Goal: Information Seeking & Learning: Learn about a topic

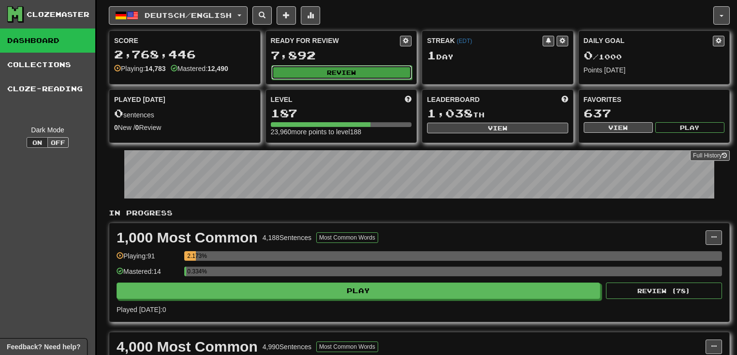
click at [338, 72] on button "Review" at bounding box center [341, 72] width 141 height 15
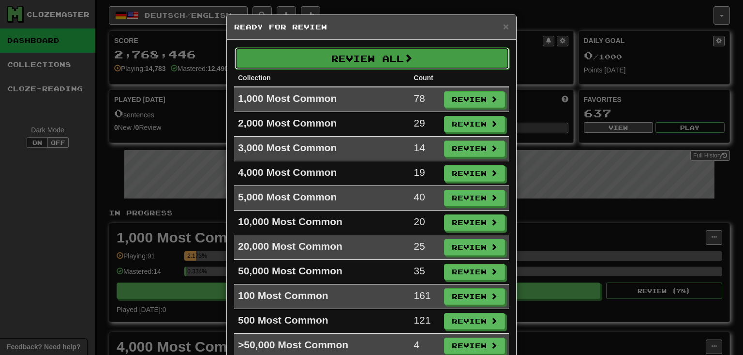
click at [397, 58] on button "Review All" at bounding box center [371, 58] width 275 height 22
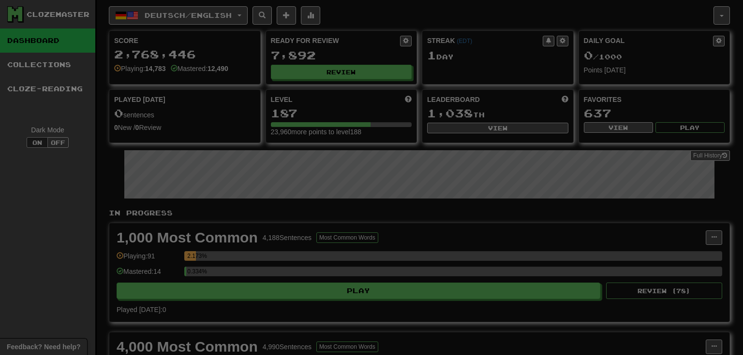
select select "**"
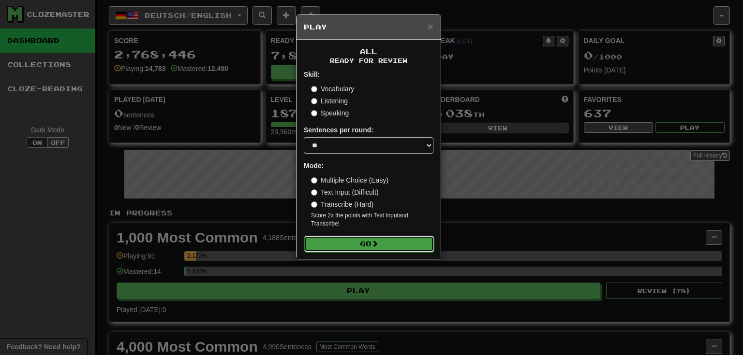
click at [381, 248] on button "Go" at bounding box center [369, 244] width 130 height 16
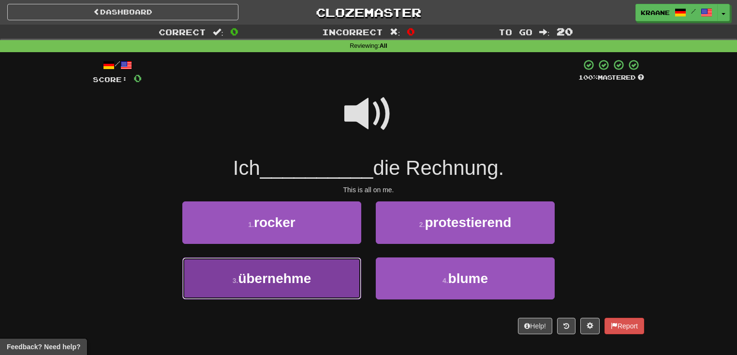
click at [319, 277] on button "3 . übernehme" at bounding box center [271, 279] width 179 height 42
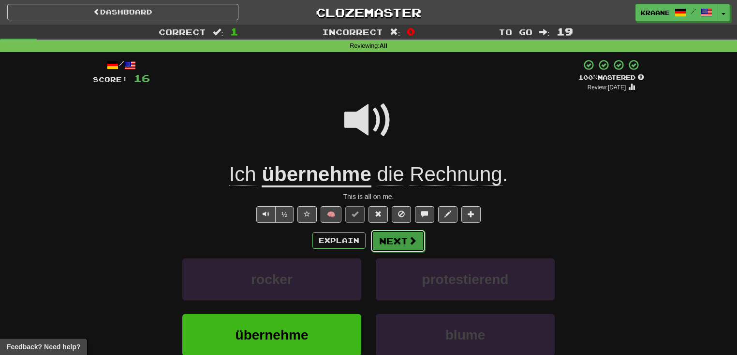
click at [395, 244] on button "Next" at bounding box center [398, 241] width 54 height 22
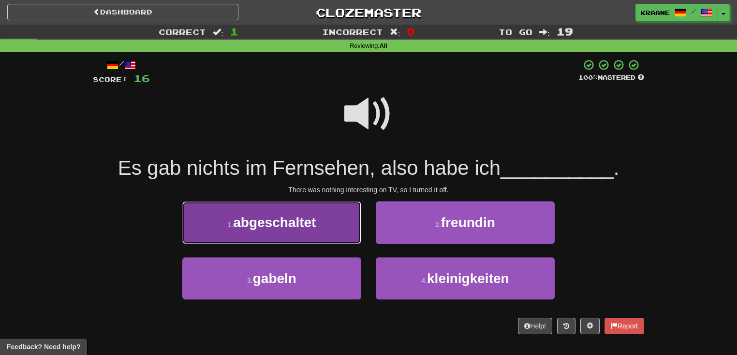
click at [304, 226] on span "abgeschaltet" at bounding box center [274, 222] width 83 height 15
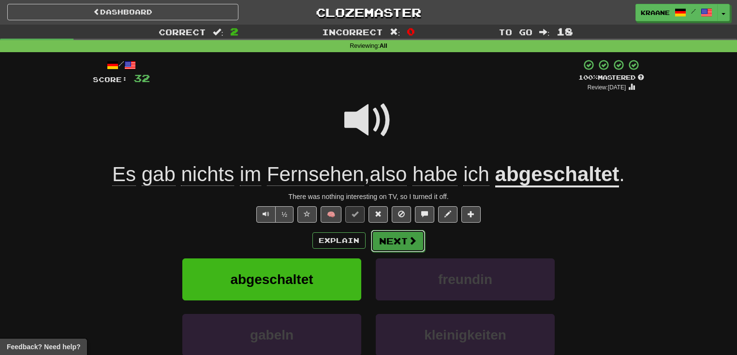
click at [378, 245] on button "Next" at bounding box center [398, 241] width 54 height 22
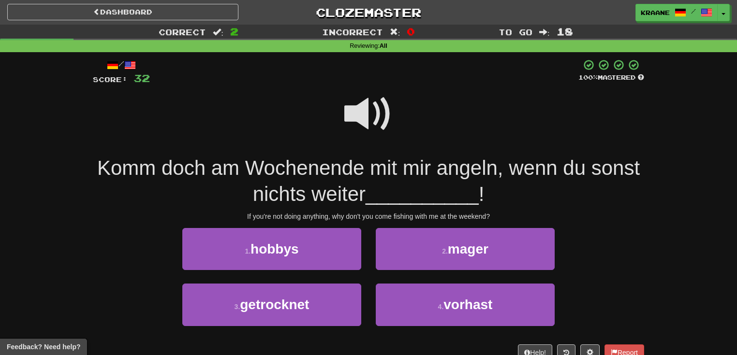
click at [370, 119] on span at bounding box center [368, 114] width 48 height 48
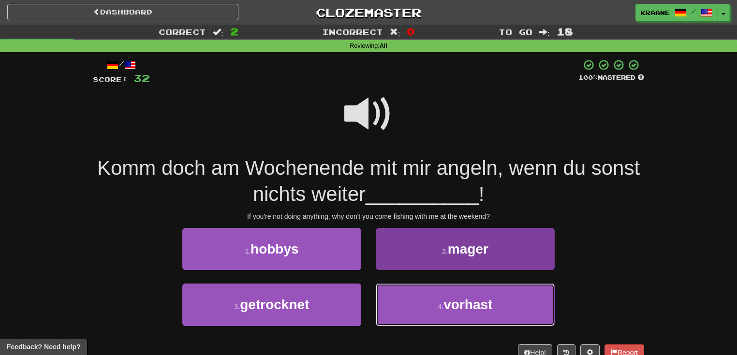
click at [472, 311] on span "vorhast" at bounding box center [467, 304] width 49 height 15
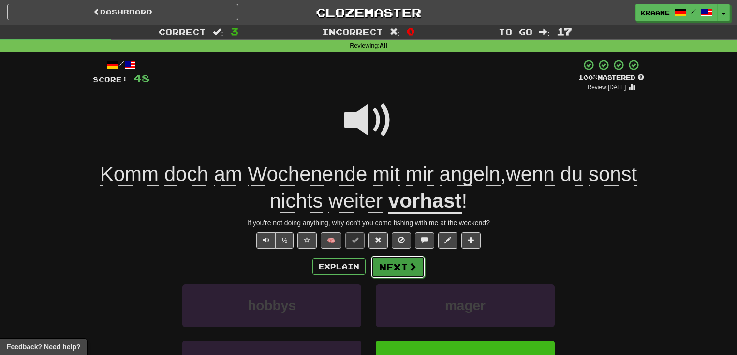
click at [415, 271] on span at bounding box center [412, 267] width 9 height 9
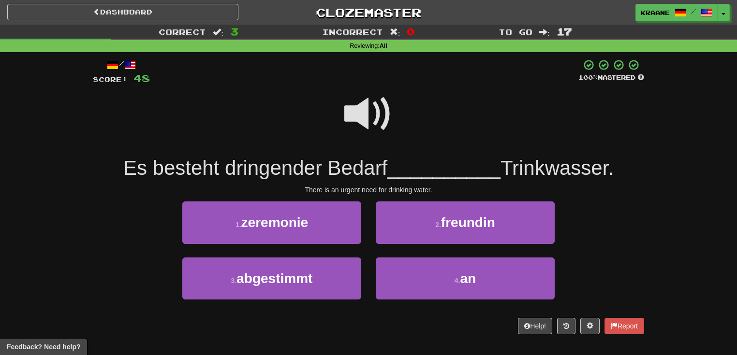
click at [367, 110] on span at bounding box center [368, 114] width 48 height 48
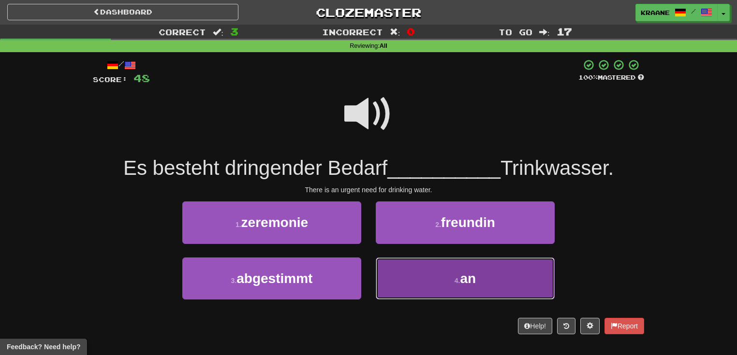
click at [460, 283] on small "4 ." at bounding box center [457, 281] width 6 height 8
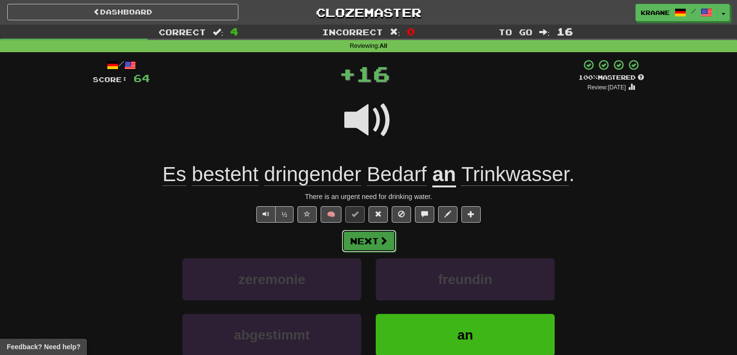
click at [367, 240] on button "Next" at bounding box center [369, 241] width 54 height 22
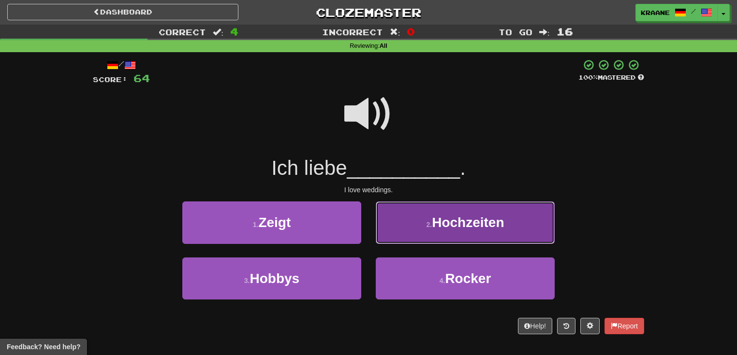
click at [414, 238] on button "2 . Hochzeiten" at bounding box center [465, 223] width 179 height 42
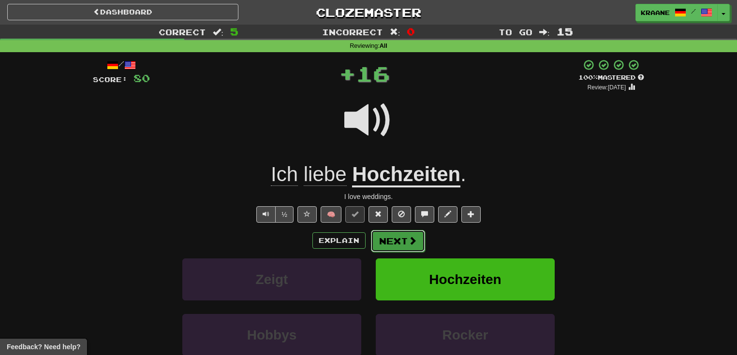
click at [413, 245] on span at bounding box center [412, 240] width 9 height 9
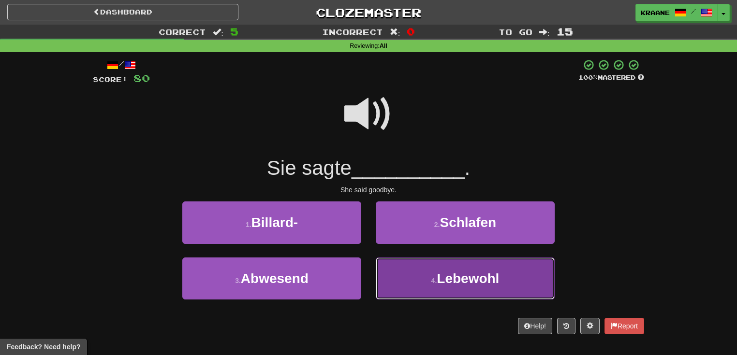
click at [421, 280] on button "4 . Lebewohl" at bounding box center [465, 279] width 179 height 42
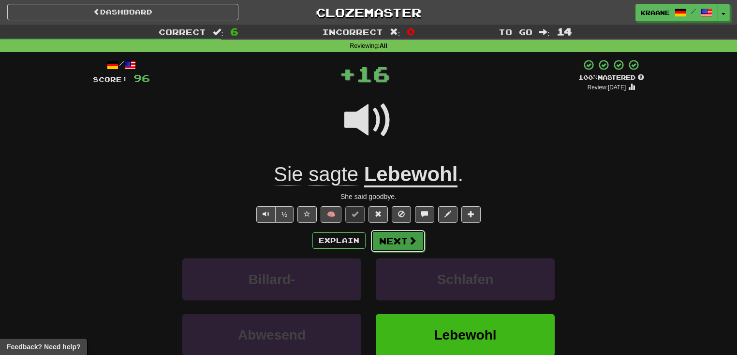
click at [414, 248] on button "Next" at bounding box center [398, 241] width 54 height 22
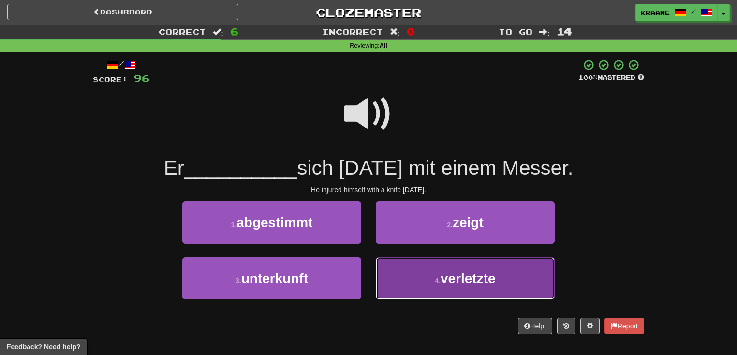
click at [433, 279] on button "4 . verletzte" at bounding box center [465, 279] width 179 height 42
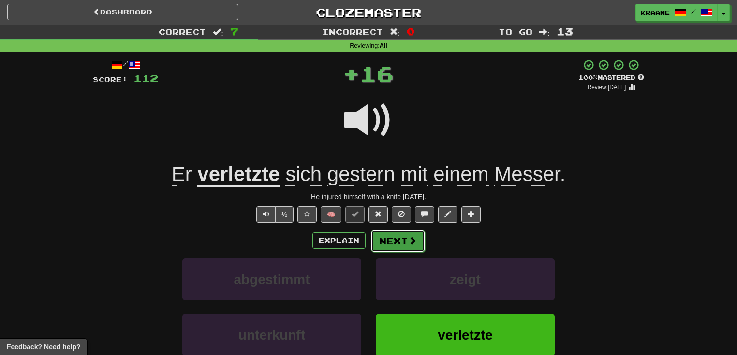
click at [408, 240] on span at bounding box center [412, 240] width 9 height 9
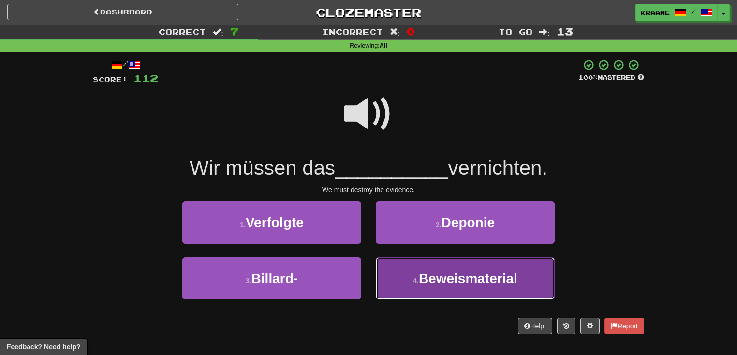
click at [431, 279] on span "Beweismaterial" at bounding box center [468, 278] width 99 height 15
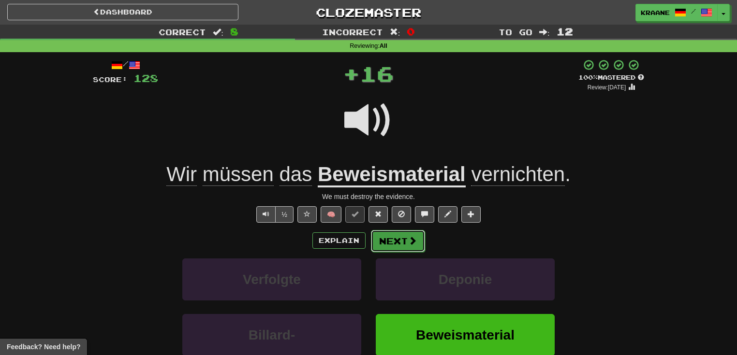
click at [404, 239] on button "Next" at bounding box center [398, 241] width 54 height 22
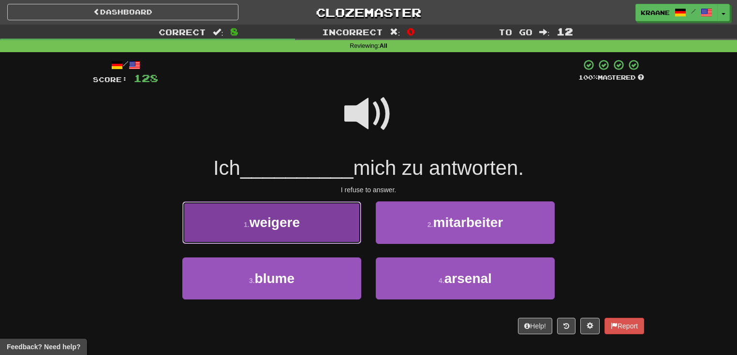
click at [352, 233] on button "1 . weigere" at bounding box center [271, 223] width 179 height 42
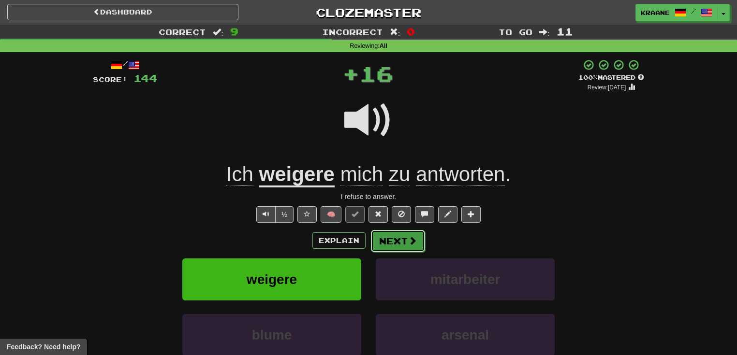
click at [397, 248] on button "Next" at bounding box center [398, 241] width 54 height 22
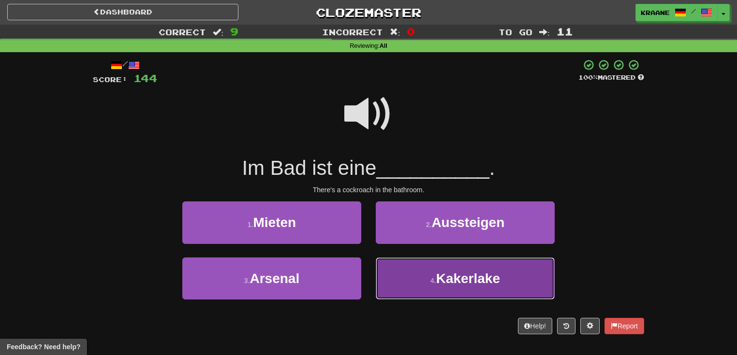
click at [424, 290] on button "4 . Kakerlake" at bounding box center [465, 279] width 179 height 42
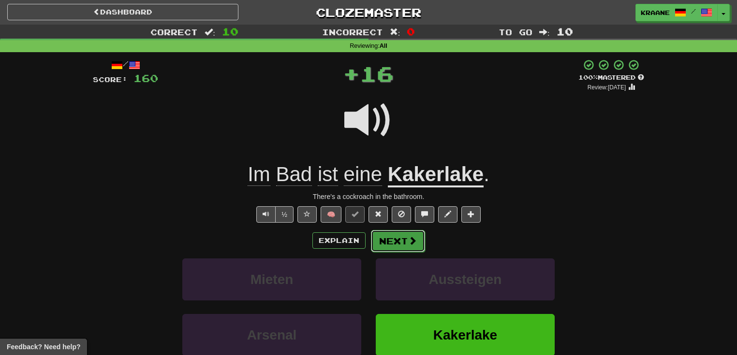
click at [400, 246] on button "Next" at bounding box center [398, 241] width 54 height 22
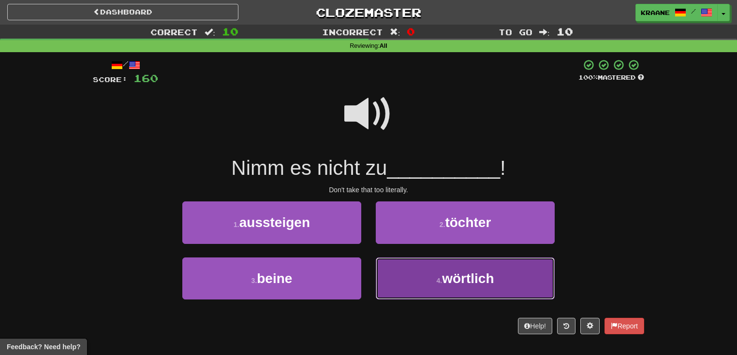
click at [447, 275] on span "wörtlich" at bounding box center [468, 278] width 52 height 15
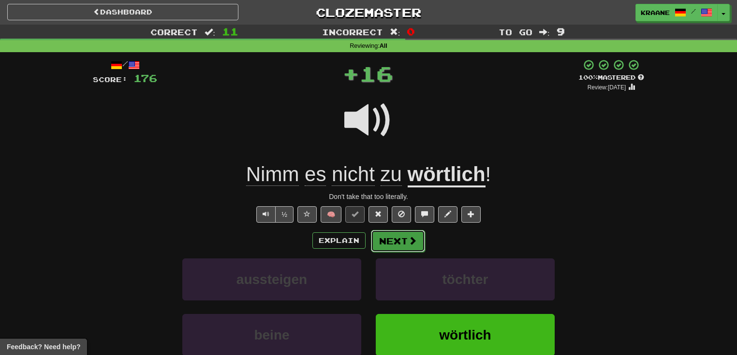
click at [391, 244] on button "Next" at bounding box center [398, 241] width 54 height 22
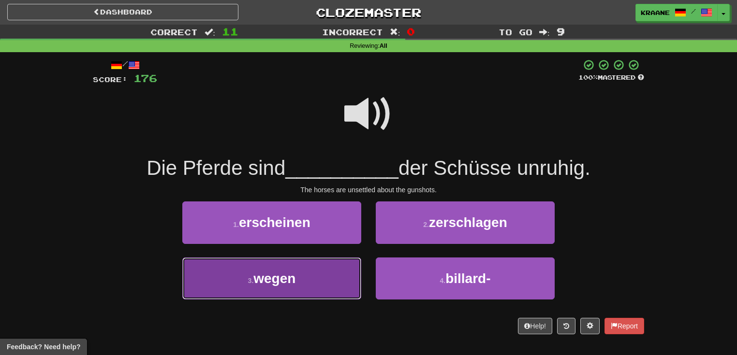
click at [306, 282] on button "3 . wegen" at bounding box center [271, 279] width 179 height 42
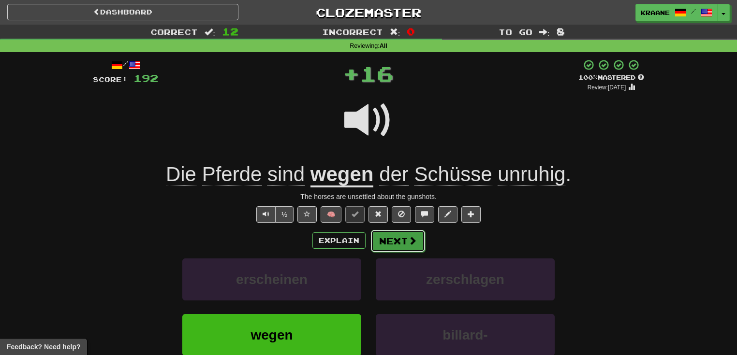
click at [381, 248] on button "Next" at bounding box center [398, 241] width 54 height 22
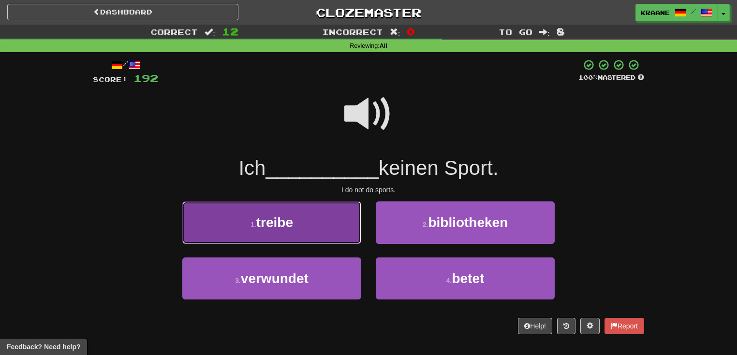
click at [332, 226] on button "1 . treibe" at bounding box center [271, 223] width 179 height 42
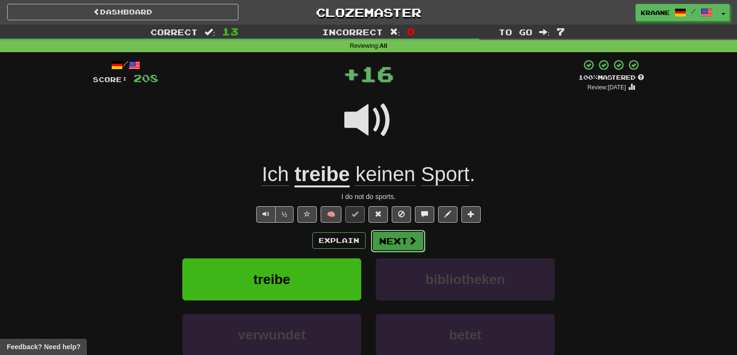
click at [408, 244] on span at bounding box center [412, 240] width 9 height 9
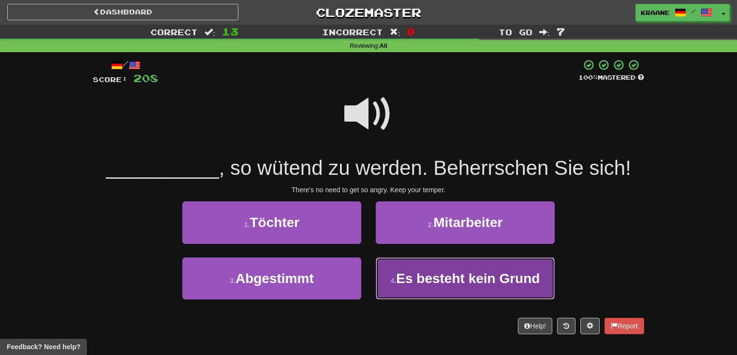
click at [442, 283] on span "Es besteht kein Grund" at bounding box center [468, 278] width 144 height 15
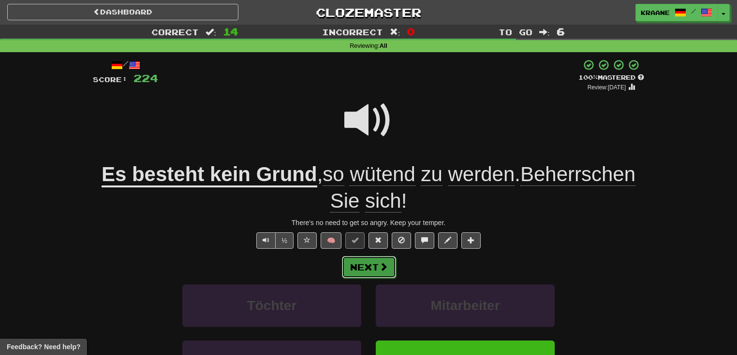
click at [386, 271] on span at bounding box center [383, 267] width 9 height 9
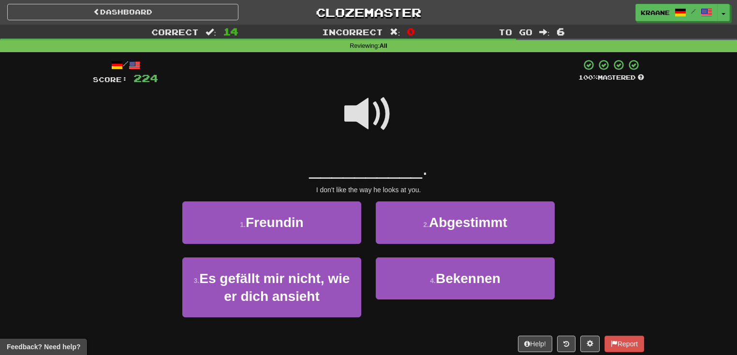
click at [363, 116] on span at bounding box center [368, 114] width 48 height 48
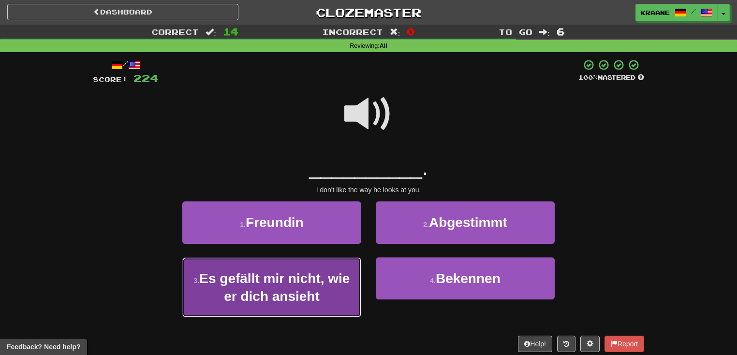
click at [351, 278] on button "3 . Es gefällt mir nicht, wie er dich ansieht" at bounding box center [271, 288] width 179 height 60
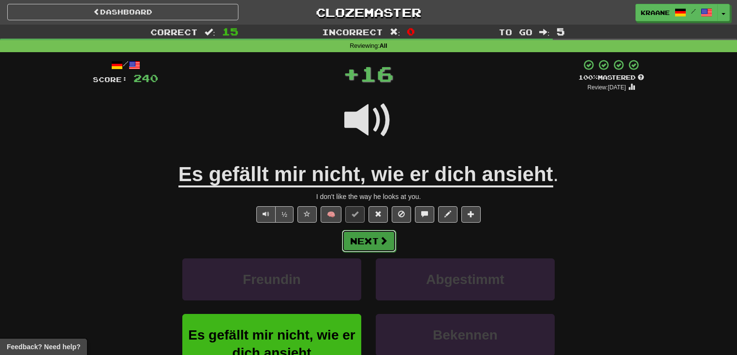
click at [384, 246] on button "Next" at bounding box center [369, 241] width 54 height 22
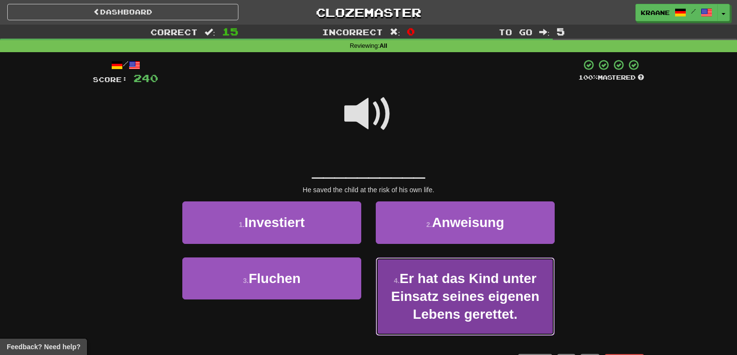
click at [417, 291] on span "Er hat das Kind unter Einsatz seines eigenen Lebens gerettet." at bounding box center [465, 296] width 148 height 51
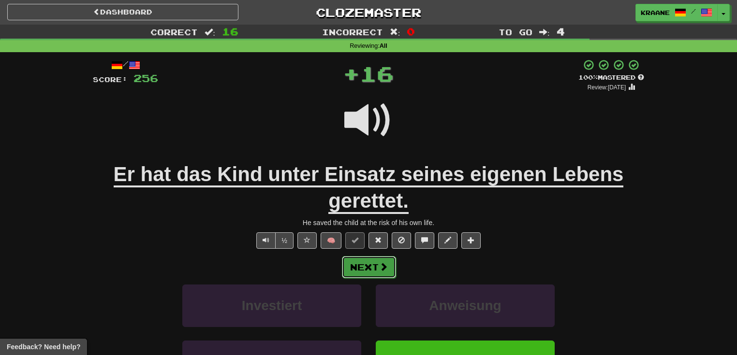
click at [383, 269] on span at bounding box center [383, 267] width 9 height 9
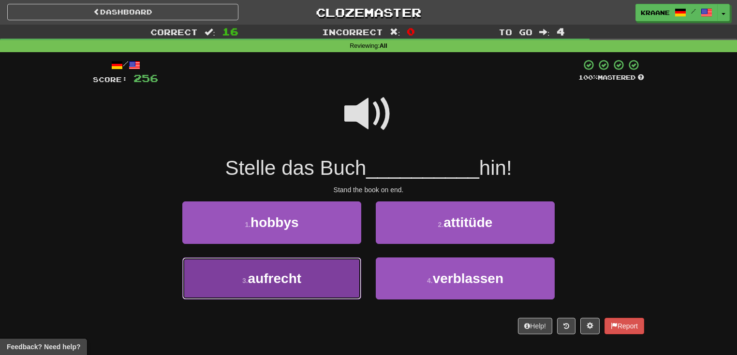
click at [320, 286] on button "3 . aufrecht" at bounding box center [271, 279] width 179 height 42
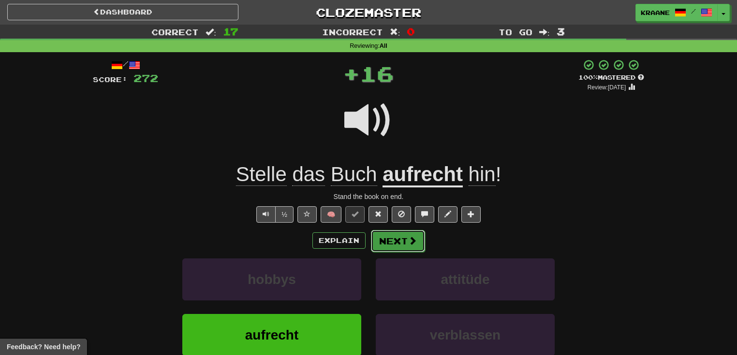
click at [401, 251] on button "Next" at bounding box center [398, 241] width 54 height 22
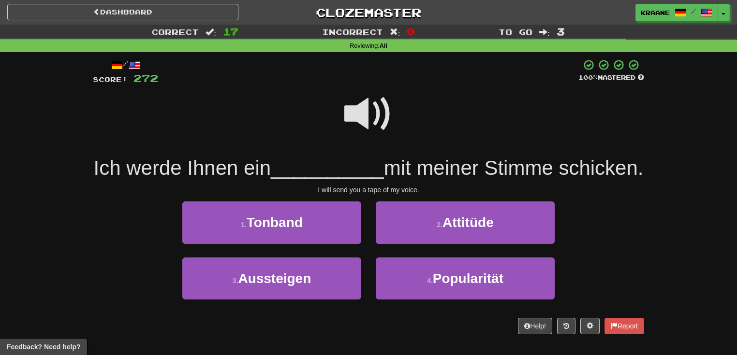
click at [365, 109] on span at bounding box center [368, 114] width 48 height 48
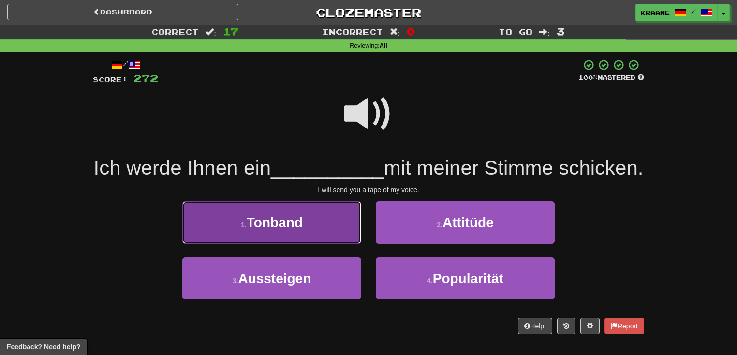
click at [325, 244] on button "1 . Tonband" at bounding box center [271, 223] width 179 height 42
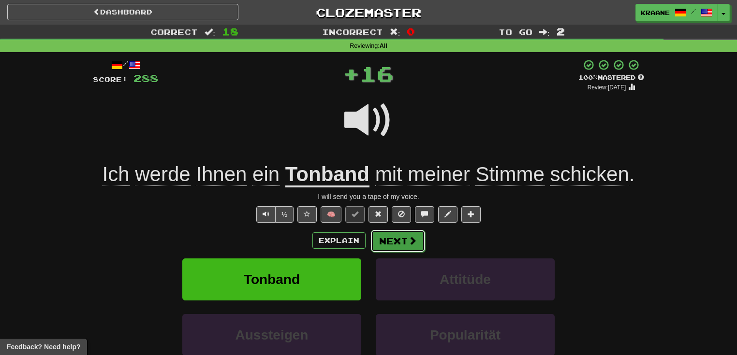
click at [411, 245] on span at bounding box center [412, 240] width 9 height 9
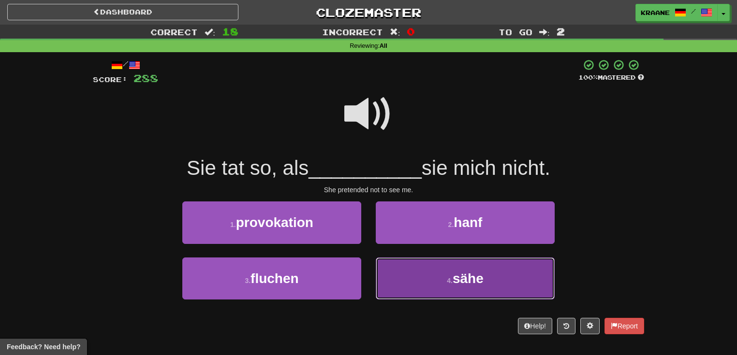
click at [438, 278] on button "4 . sähe" at bounding box center [465, 279] width 179 height 42
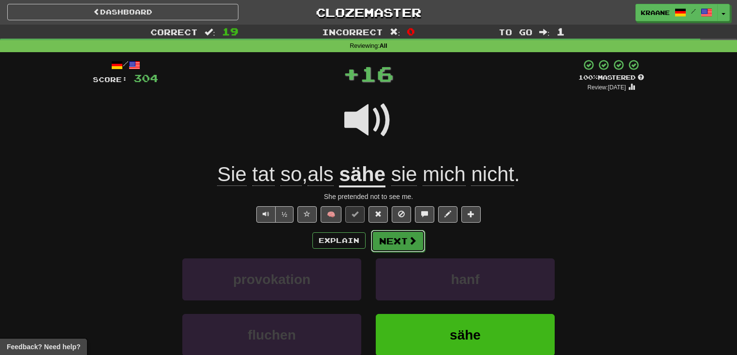
click at [410, 242] on span at bounding box center [412, 240] width 9 height 9
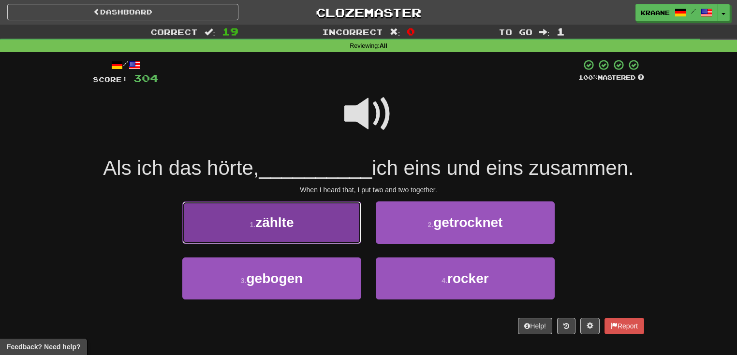
click at [294, 233] on button "1 . zählte" at bounding box center [271, 223] width 179 height 42
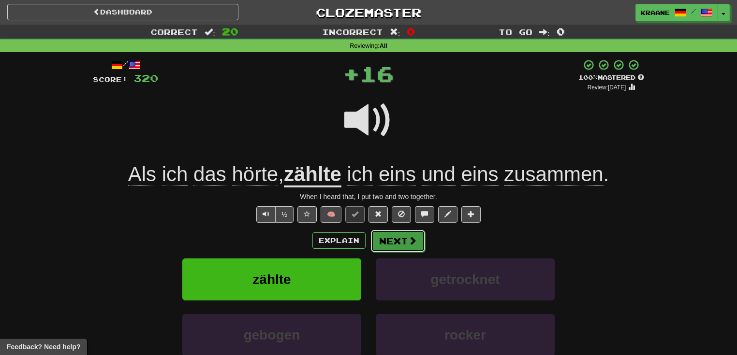
click at [399, 246] on button "Next" at bounding box center [398, 241] width 54 height 22
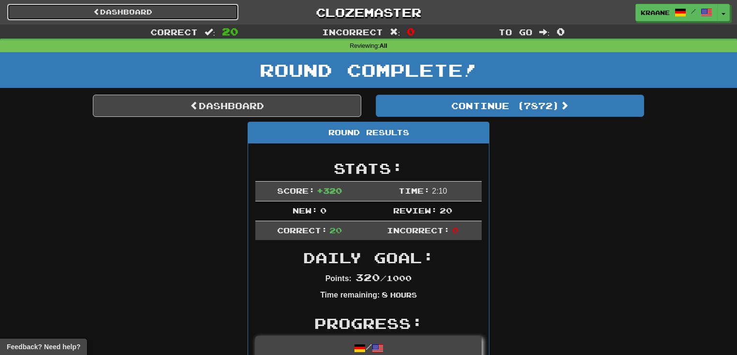
click at [162, 11] on link "Dashboard" at bounding box center [122, 12] width 231 height 16
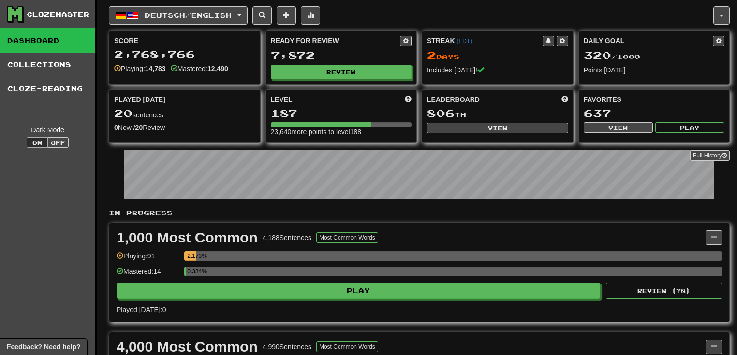
drag, startPoint x: 742, startPoint y: 29, endPoint x: 603, endPoint y: 5, distance: 140.2
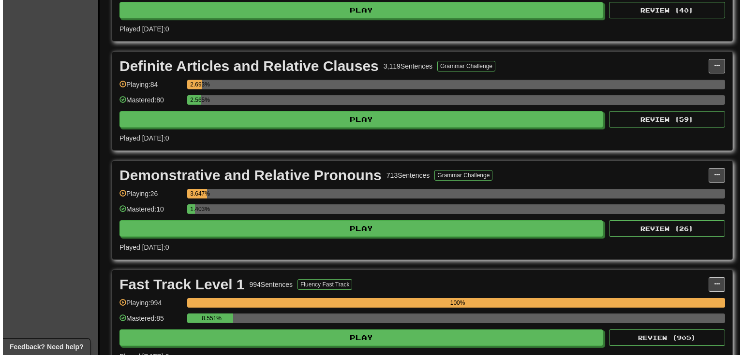
scroll to position [1379, 0]
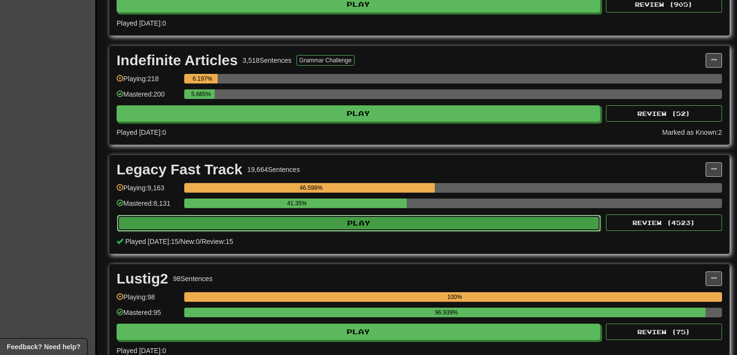
click at [535, 216] on button "Play" at bounding box center [358, 223] width 483 height 16
select select "**"
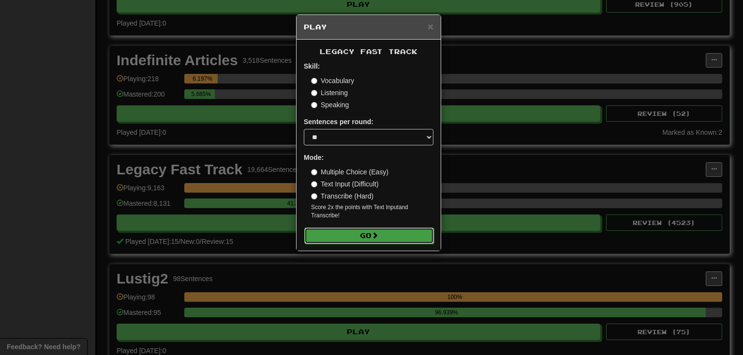
click at [391, 235] on button "Go" at bounding box center [369, 236] width 130 height 16
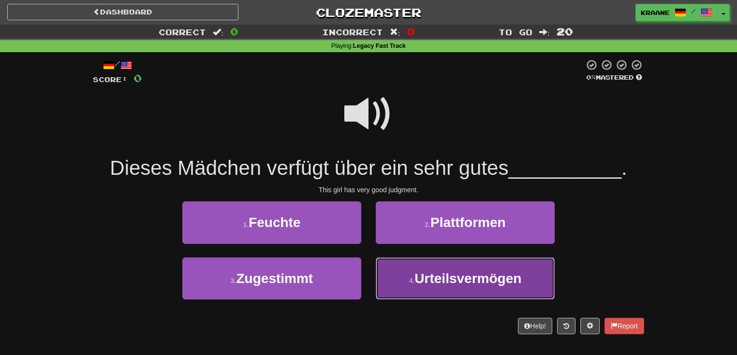
click at [413, 279] on small "4 ." at bounding box center [412, 281] width 6 height 8
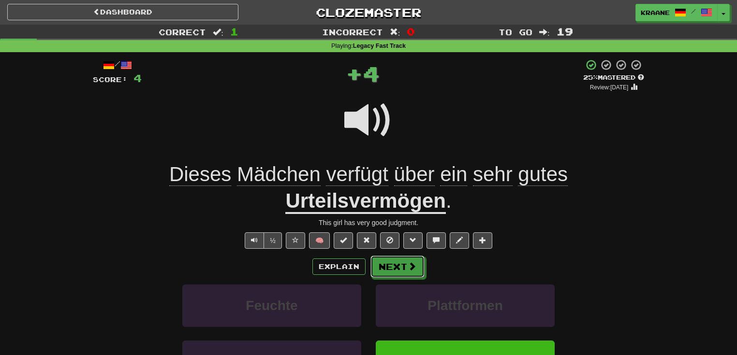
click at [413, 269] on span at bounding box center [412, 266] width 9 height 9
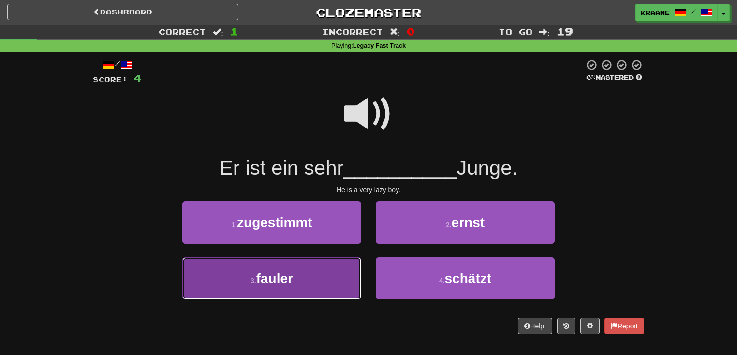
click at [330, 289] on button "3 . fauler" at bounding box center [271, 279] width 179 height 42
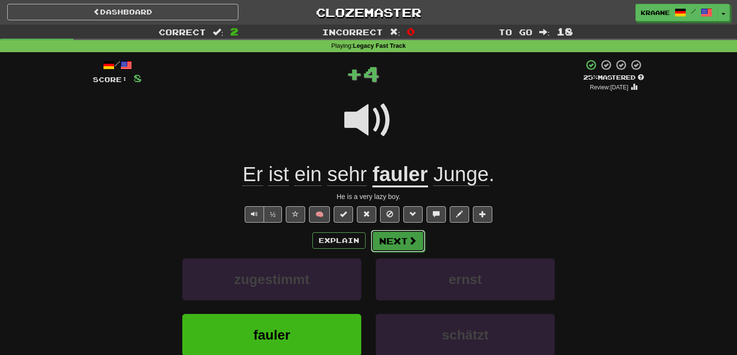
click at [414, 245] on span at bounding box center [412, 240] width 9 height 9
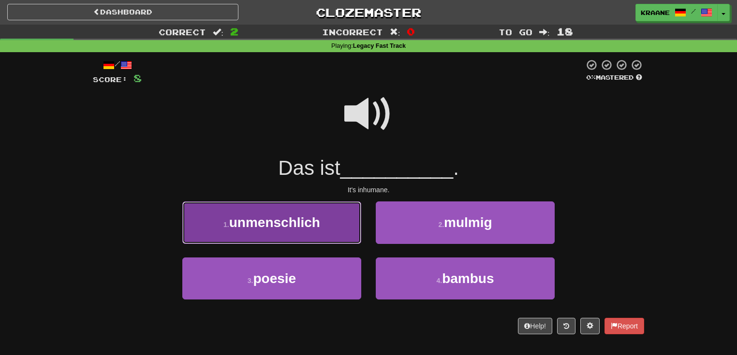
click at [358, 238] on button "1 . unmenschlich" at bounding box center [271, 223] width 179 height 42
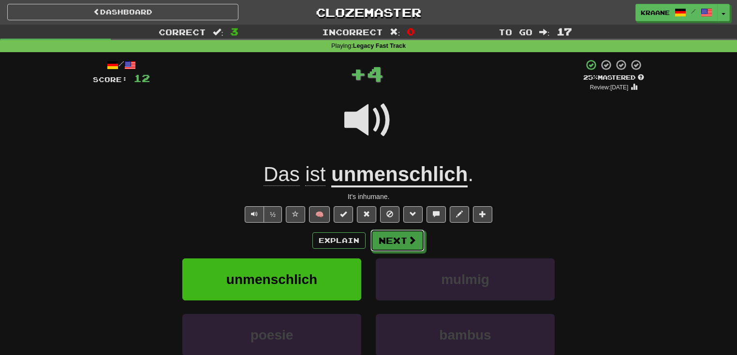
click at [417, 238] on button "Next" at bounding box center [397, 241] width 54 height 22
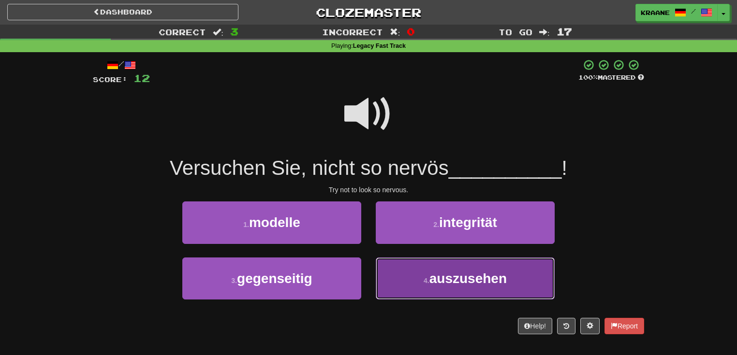
click at [423, 277] on small "4 ." at bounding box center [426, 281] width 6 height 8
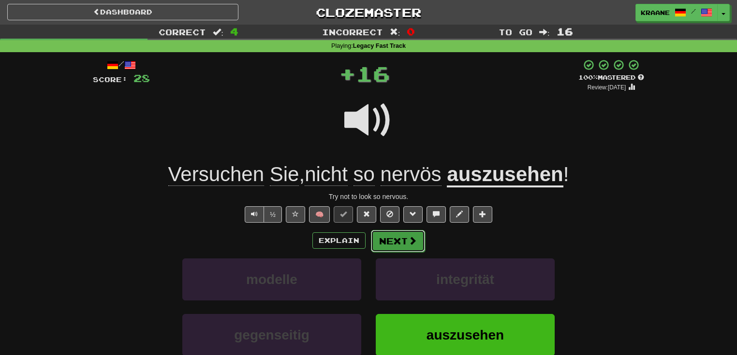
click at [403, 239] on button "Next" at bounding box center [398, 241] width 54 height 22
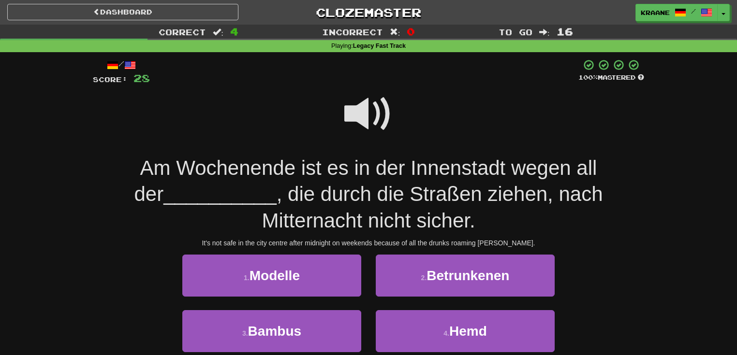
click at [356, 102] on span at bounding box center [368, 114] width 48 height 48
click at [358, 100] on span at bounding box center [368, 114] width 48 height 48
click at [360, 101] on span at bounding box center [368, 114] width 48 height 48
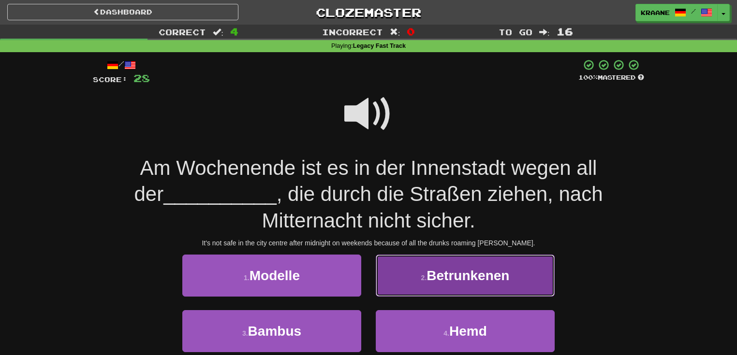
click at [422, 282] on button "2 . Betrunkenen" at bounding box center [465, 276] width 179 height 42
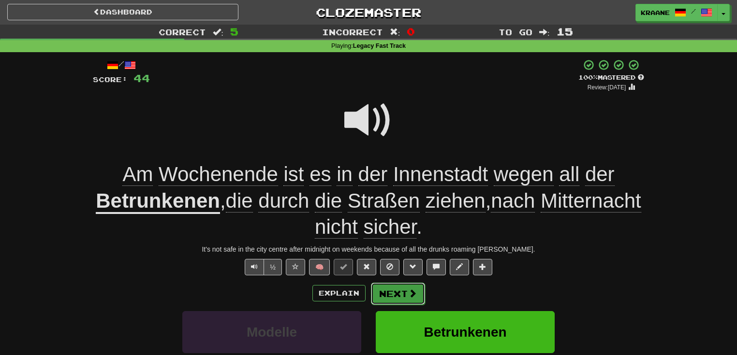
click at [414, 296] on span at bounding box center [412, 293] width 9 height 9
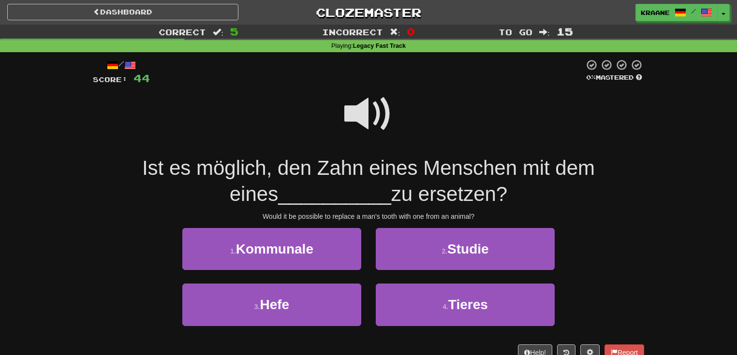
click at [356, 106] on span at bounding box center [368, 114] width 48 height 48
click at [365, 108] on span at bounding box center [368, 114] width 48 height 48
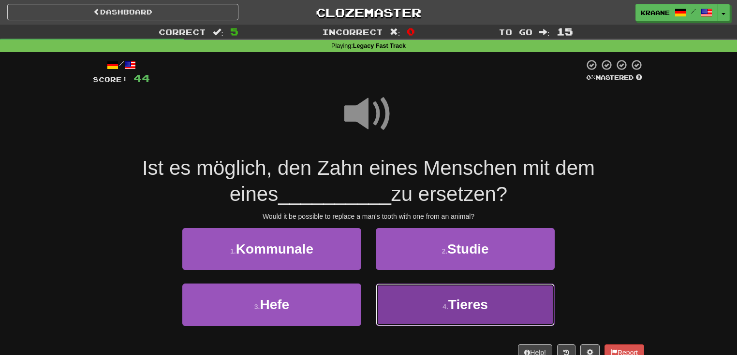
click at [484, 300] on span "Tieres" at bounding box center [468, 304] width 40 height 15
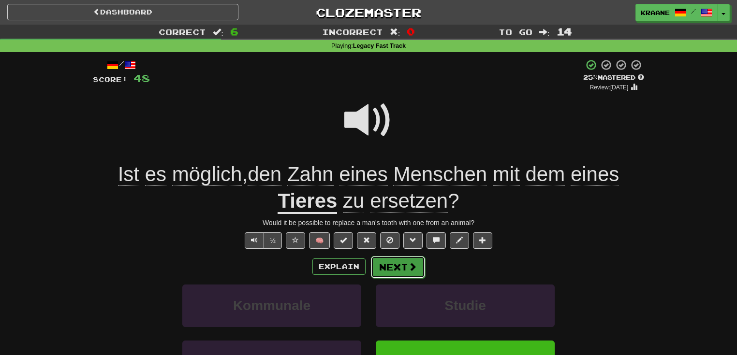
click at [411, 270] on span at bounding box center [412, 267] width 9 height 9
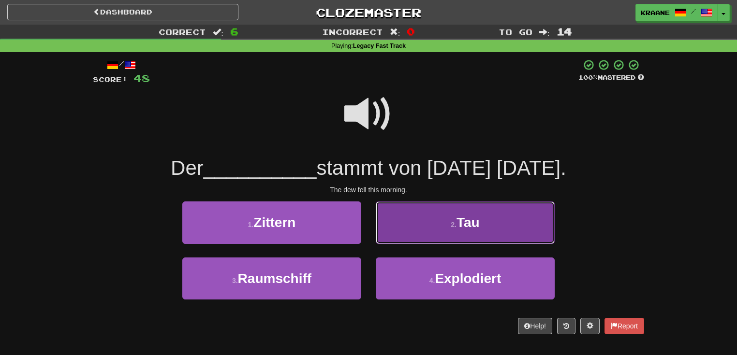
click at [419, 235] on button "2 . Tau" at bounding box center [465, 223] width 179 height 42
